Goal: Information Seeking & Learning: Find specific fact

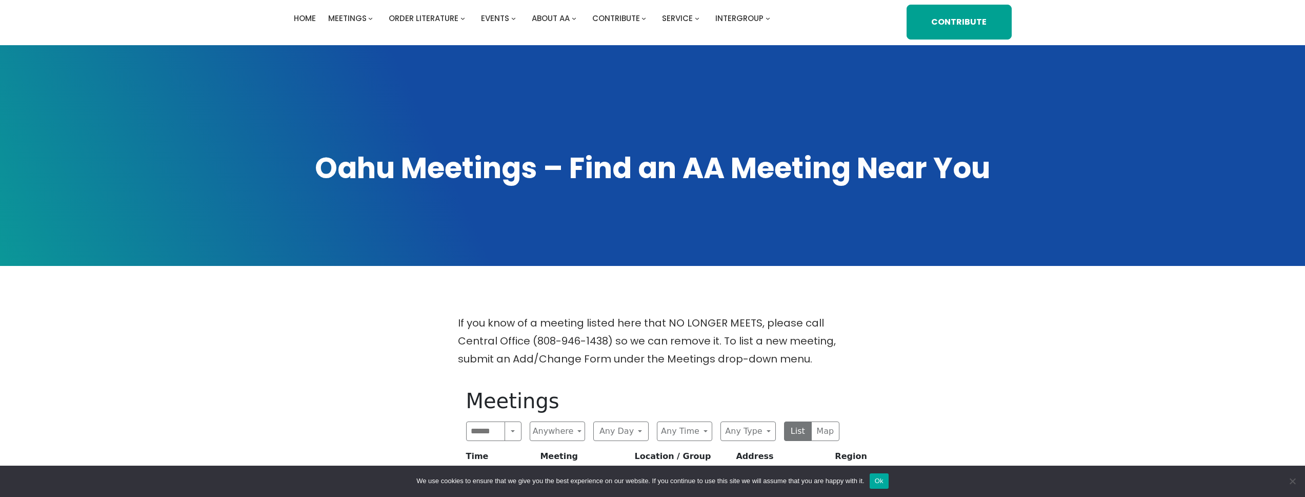
scroll to position [96, 0]
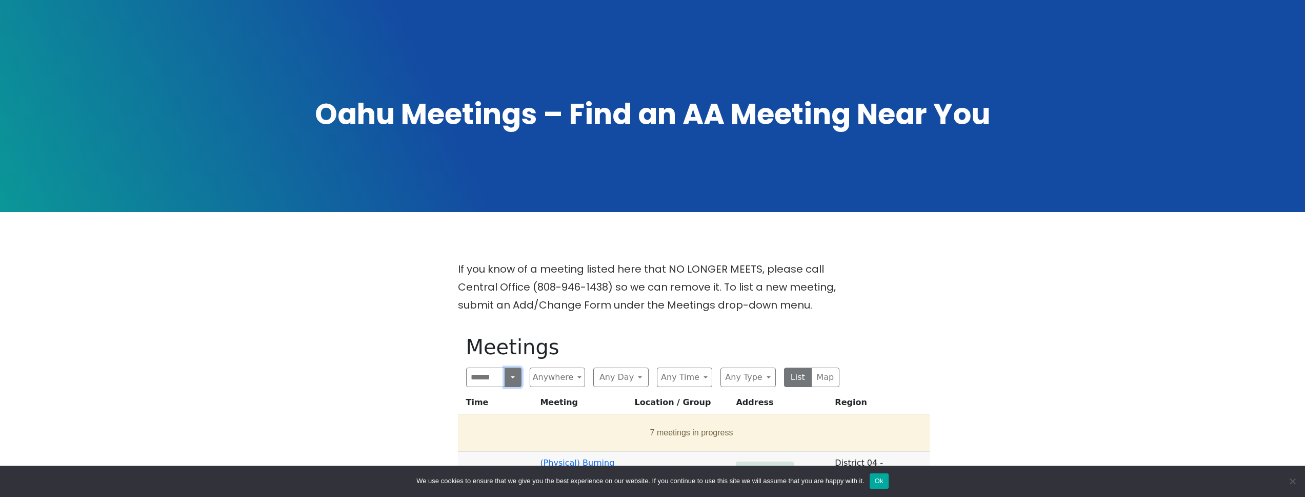
click at [512, 378] on button "Search" at bounding box center [513, 376] width 16 height 19
click at [503, 419] on button "Near Location" at bounding box center [494, 426] width 54 height 33
click at [592, 381] on button "Any Day" at bounding box center [576, 376] width 68 height 19
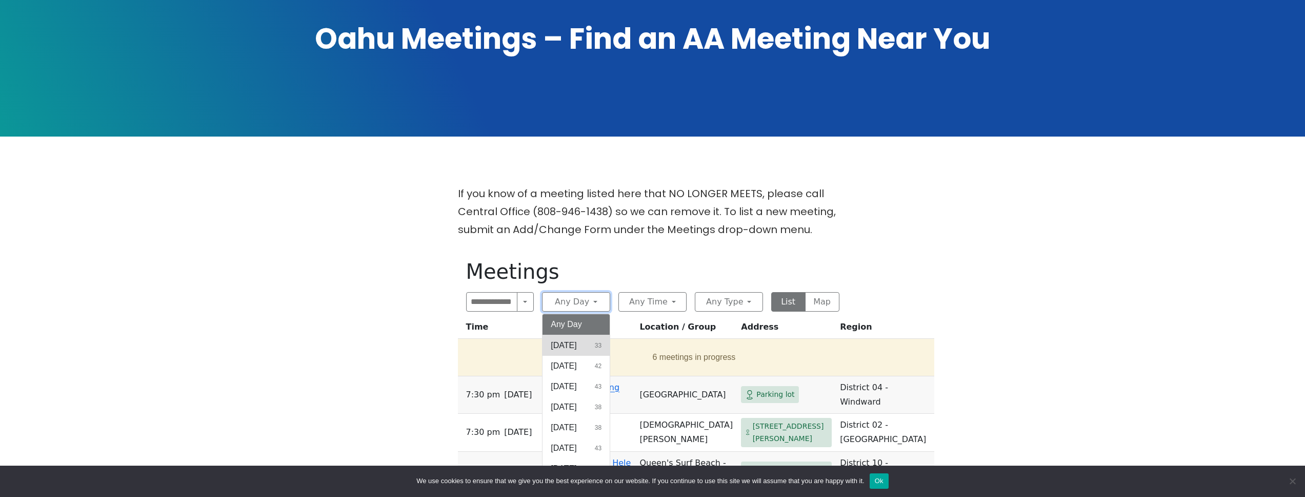
scroll to position [185, 0]
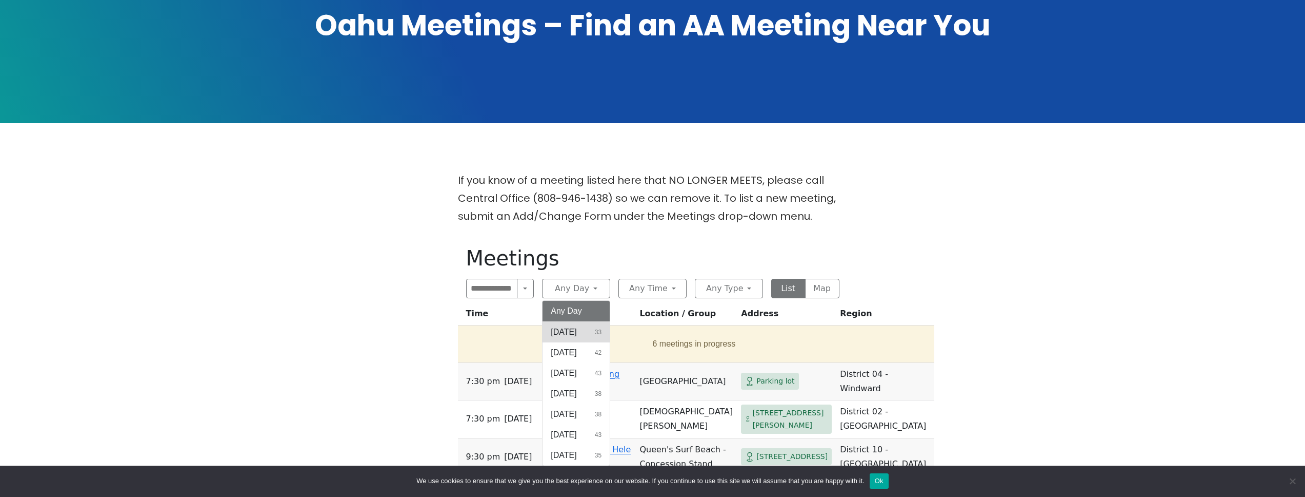
click at [585, 333] on button "[DATE] 33" at bounding box center [576, 332] width 67 height 21
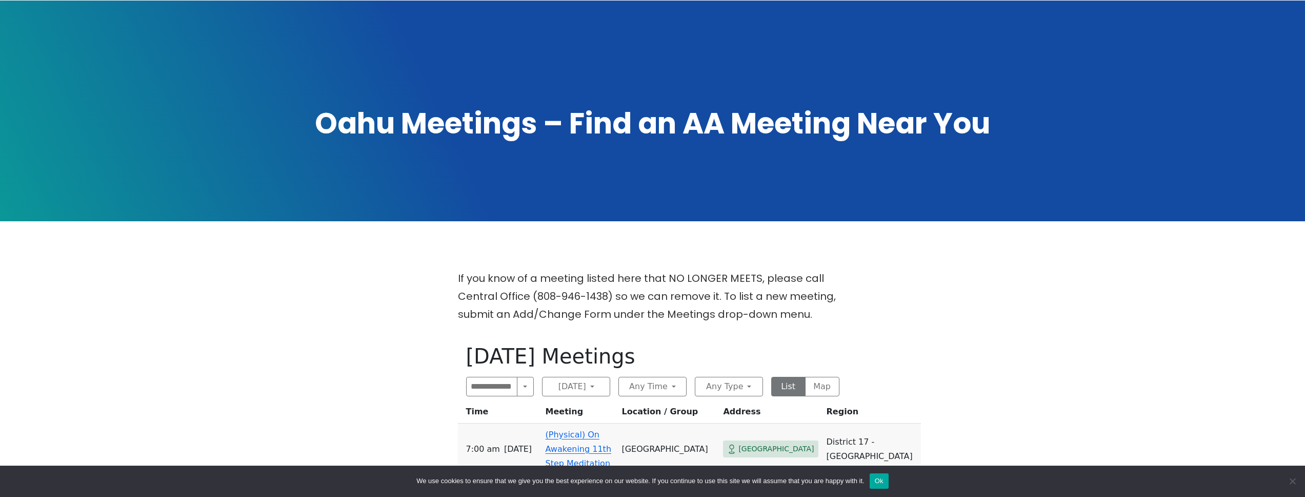
scroll to position [88, 0]
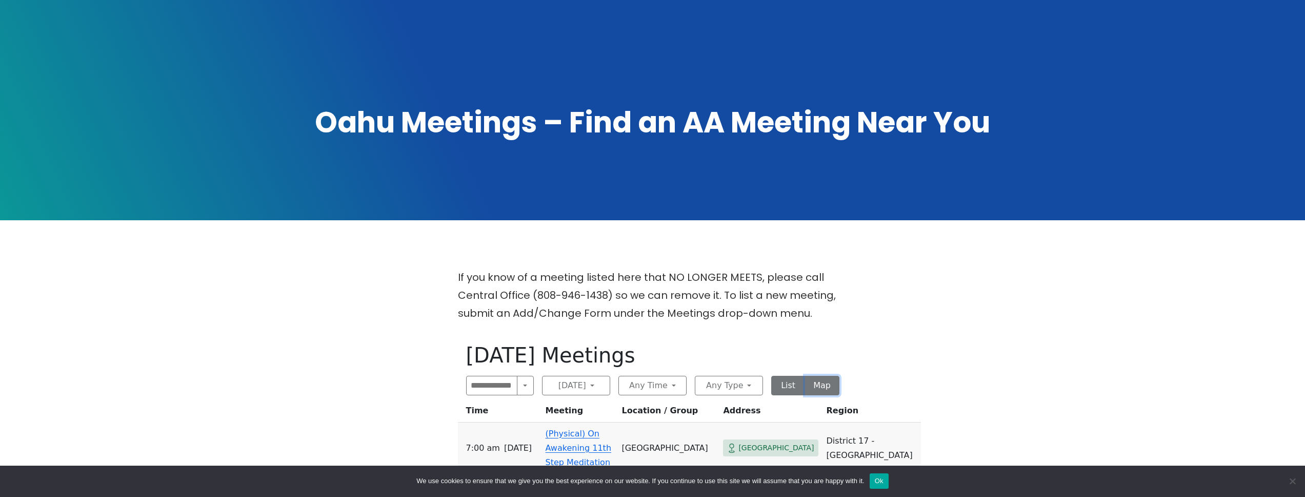
click at [827, 385] on button "Map" at bounding box center [822, 384] width 34 height 19
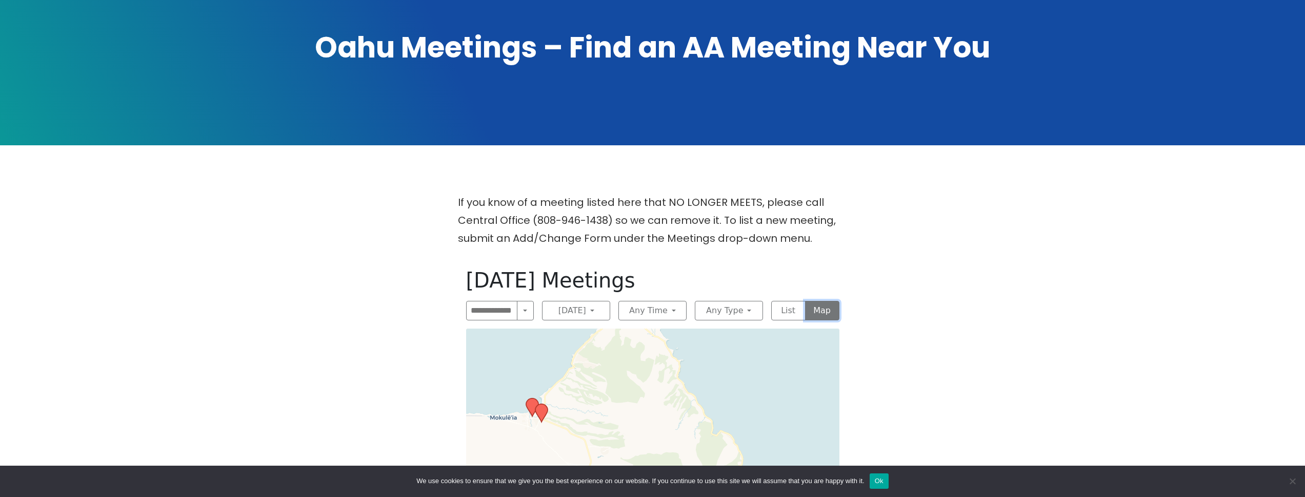
scroll to position [301, 0]
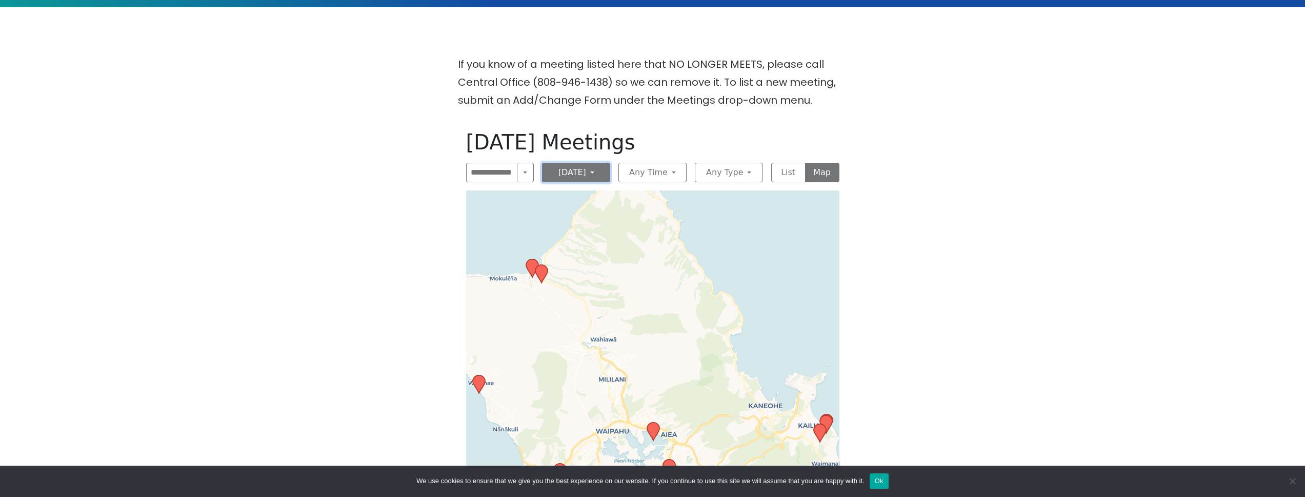
click at [588, 175] on button "[DATE]" at bounding box center [576, 172] width 68 height 19
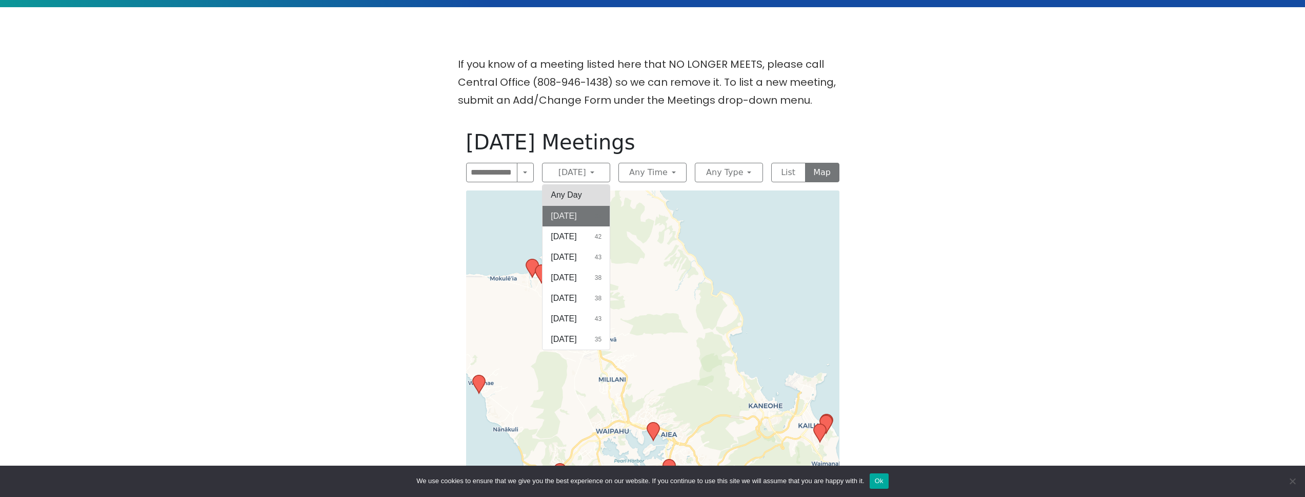
click at [584, 188] on button "Any Day" at bounding box center [576, 195] width 67 height 21
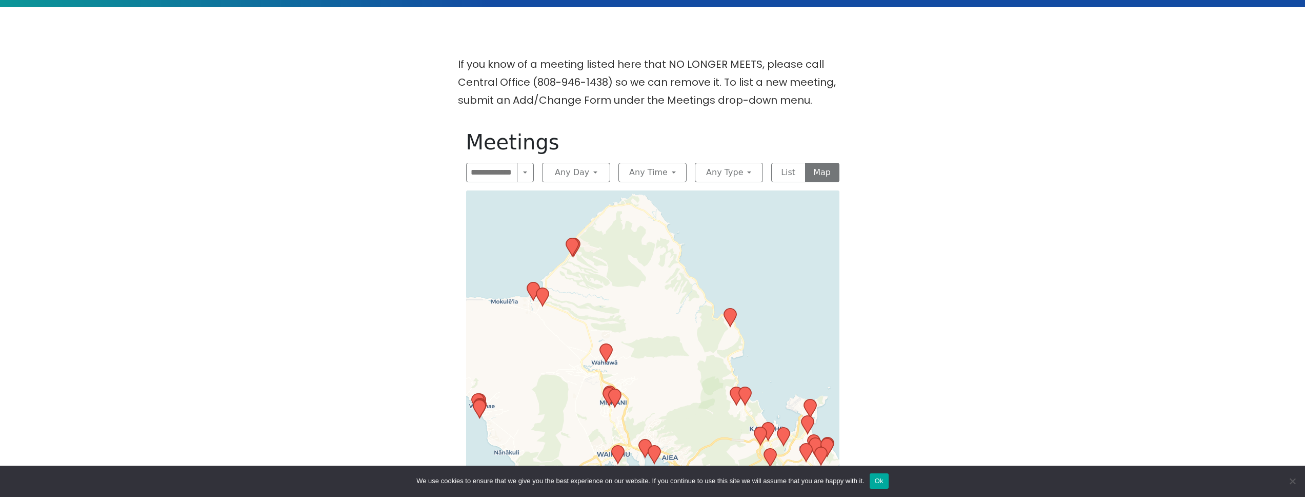
click at [606, 354] on icon at bounding box center [606, 353] width 12 height 18
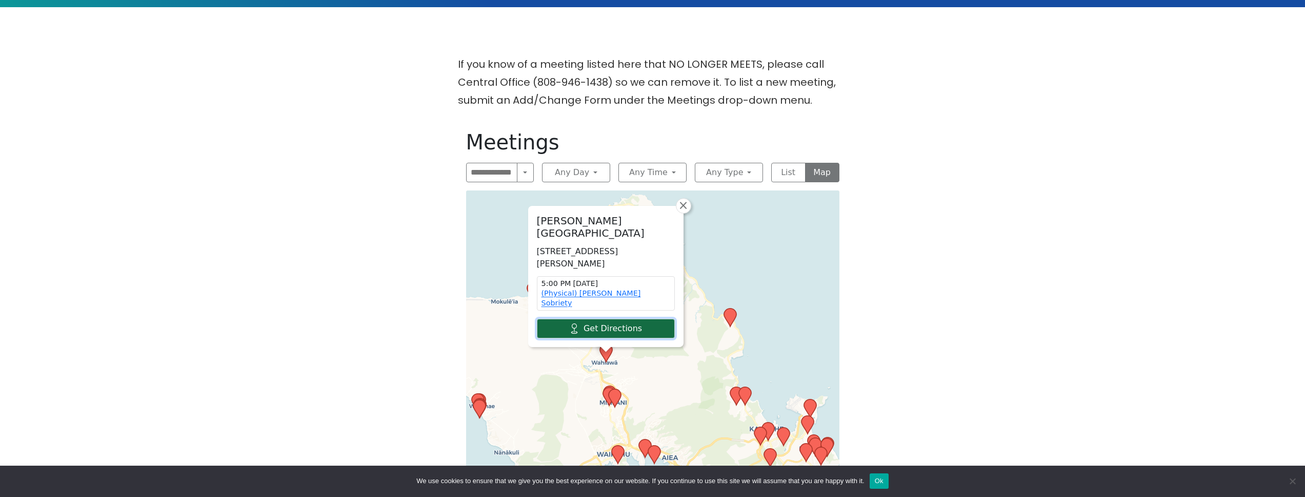
click at [586, 327] on link "Get Directions" at bounding box center [606, 328] width 138 height 19
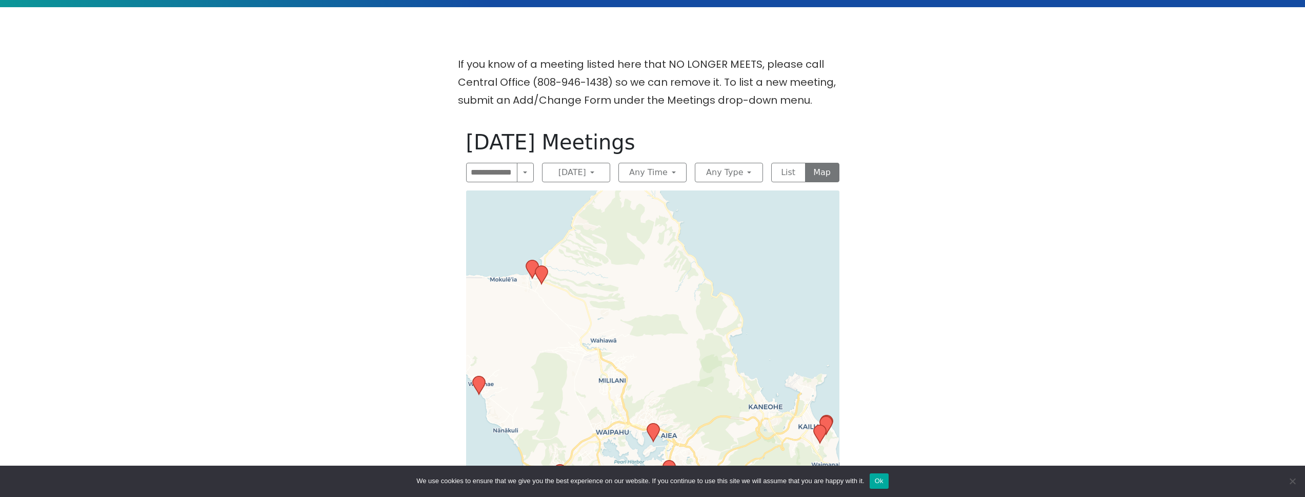
scroll to position [88, 0]
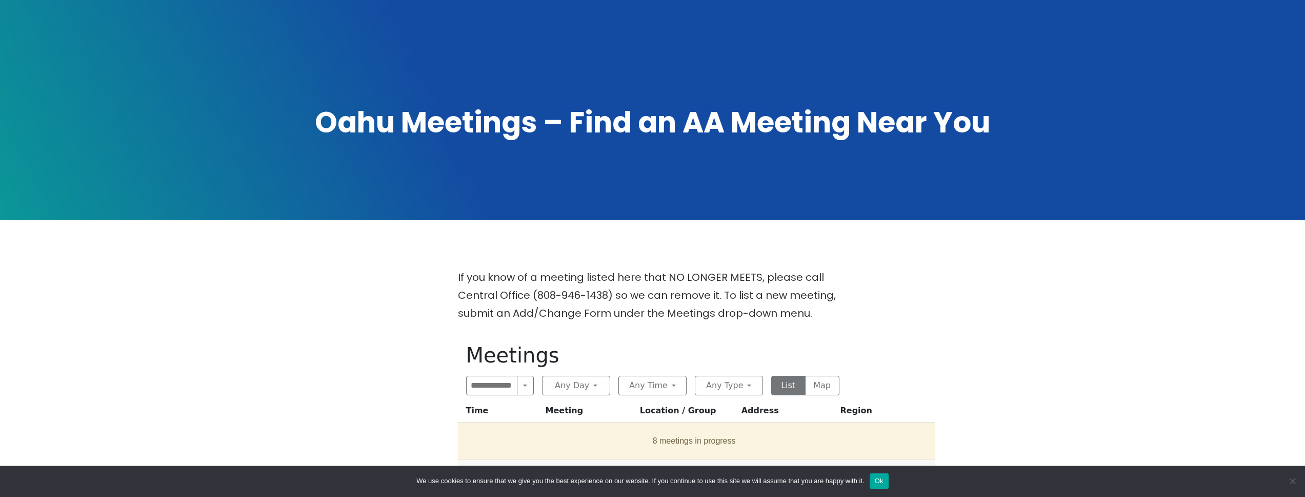
scroll to position [185, 0]
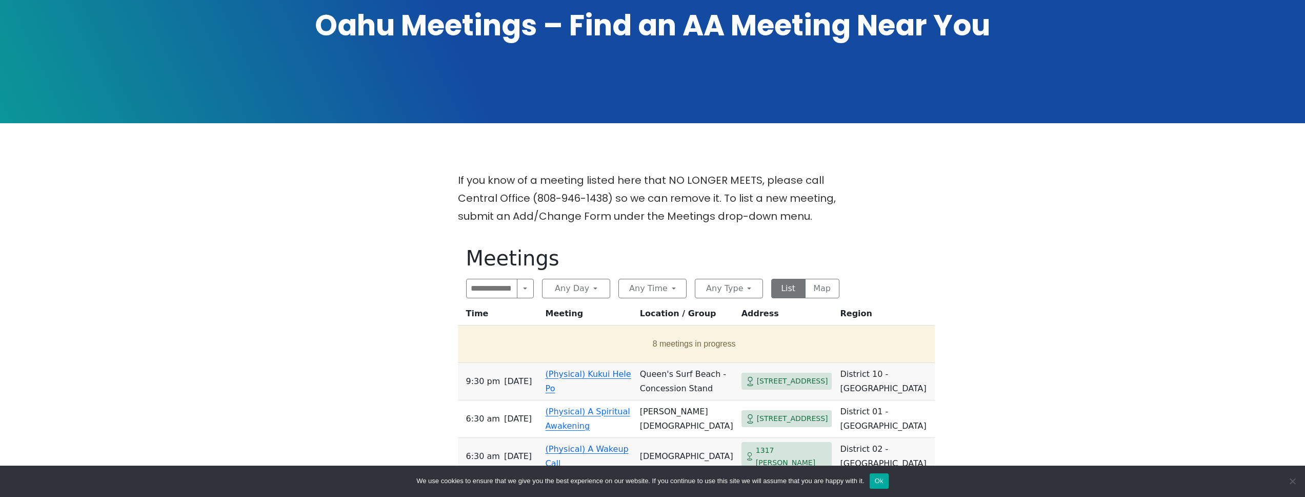
scroll to position [96, 0]
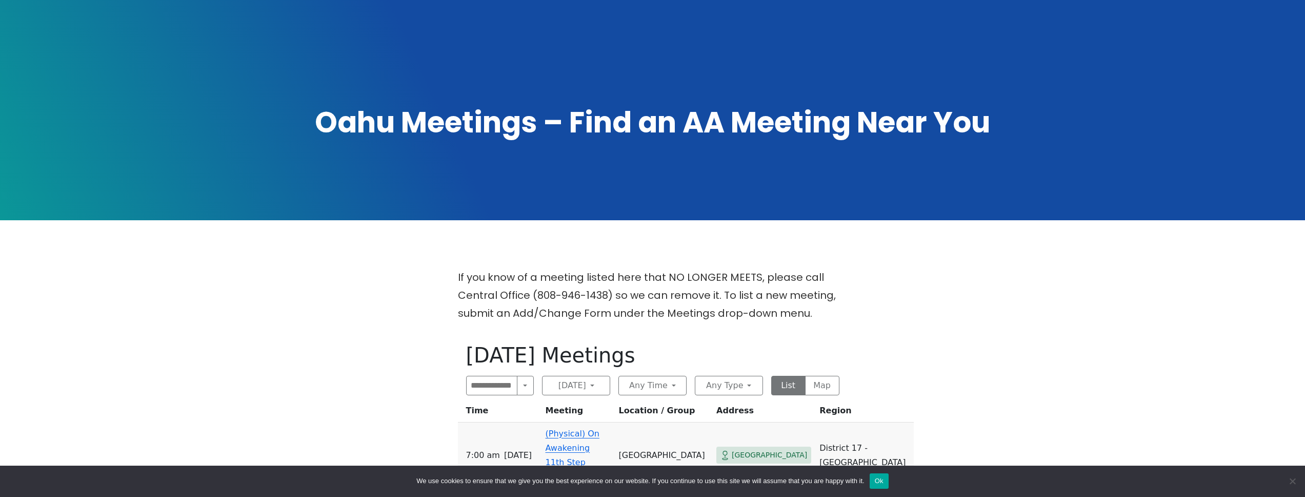
scroll to position [301, 0]
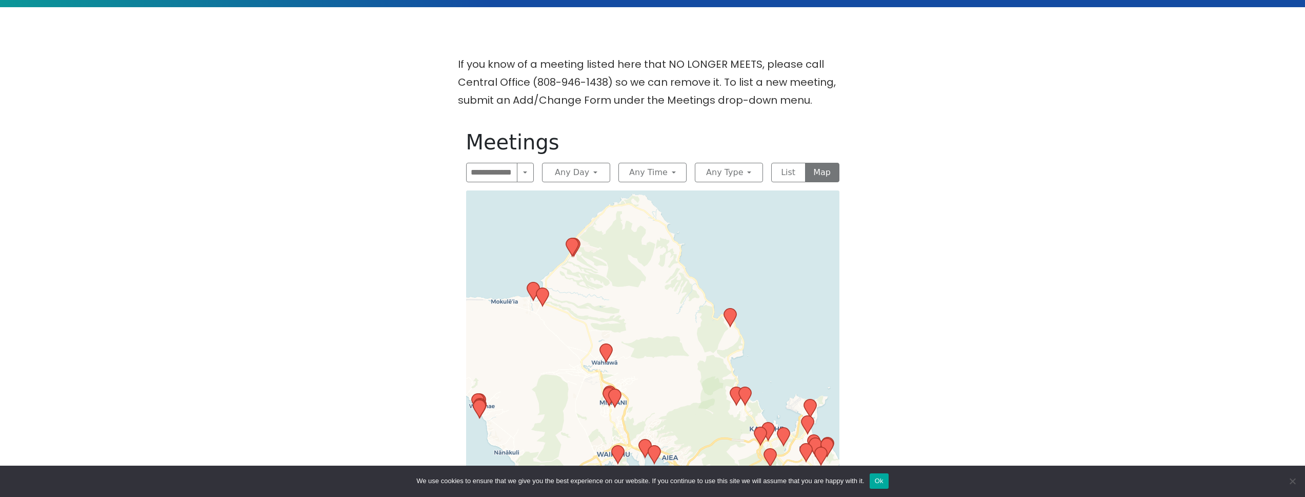
click at [606, 355] on icon at bounding box center [606, 353] width 12 height 18
